Goal: Information Seeking & Learning: Learn about a topic

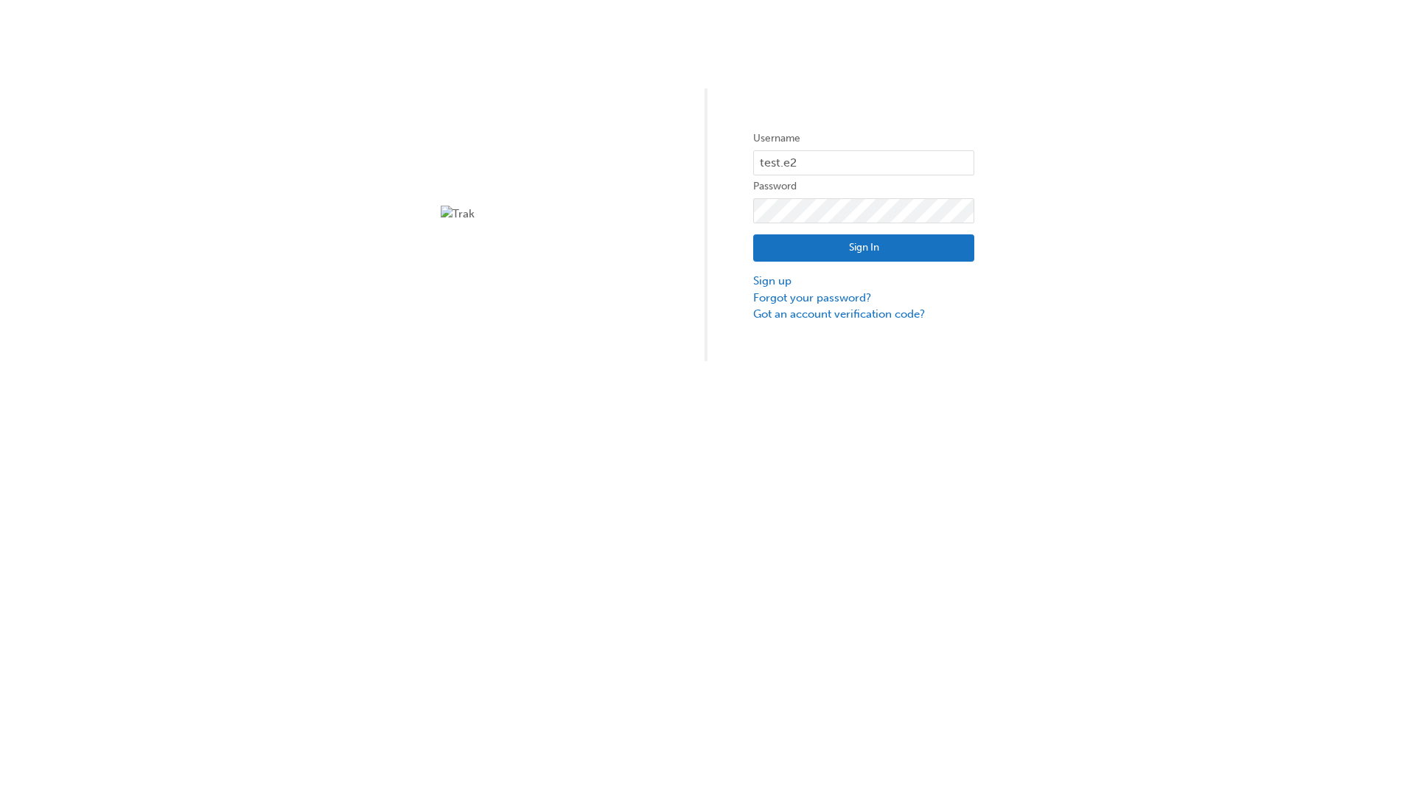
type input "test.e2e.user14"
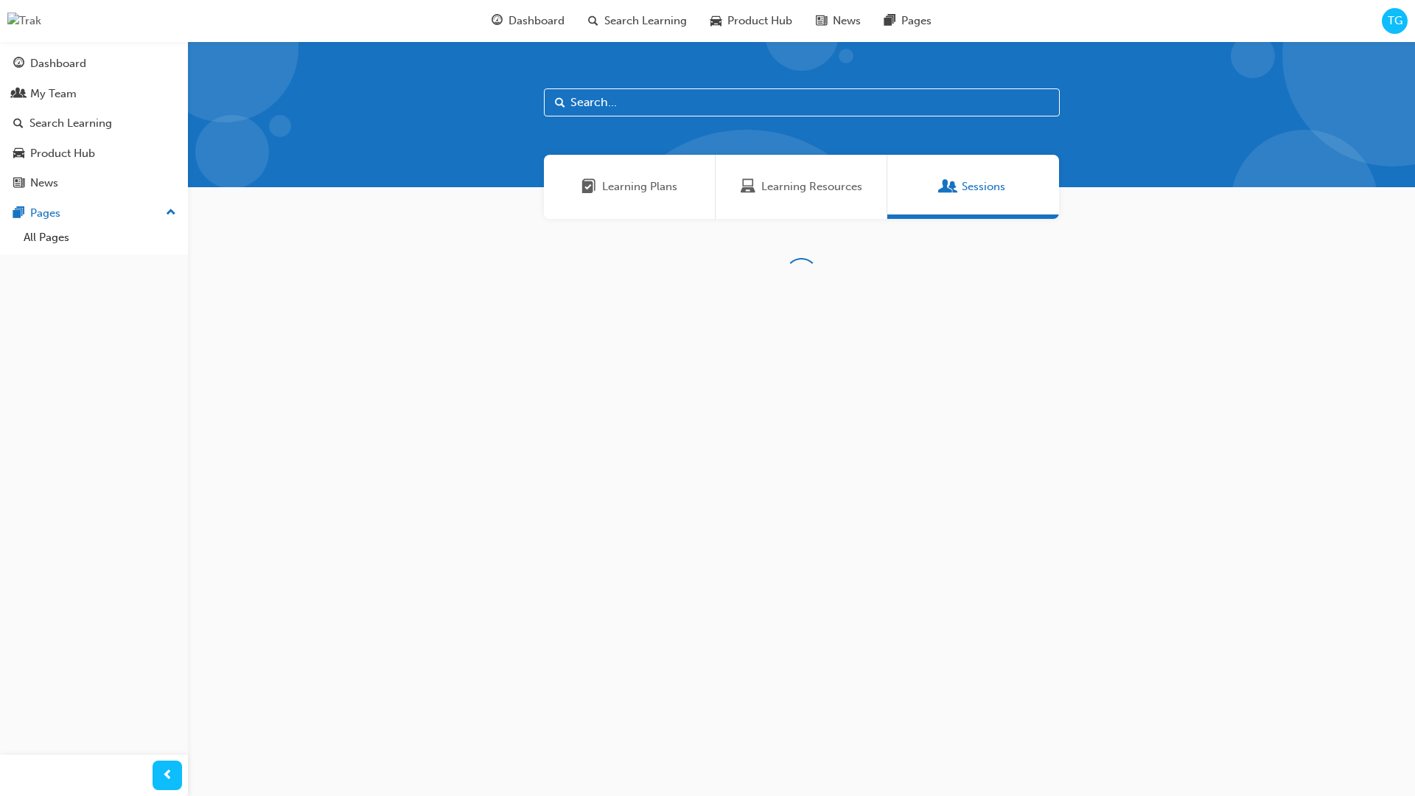
scroll to position [47, 0]
